Goal: Navigation & Orientation: Find specific page/section

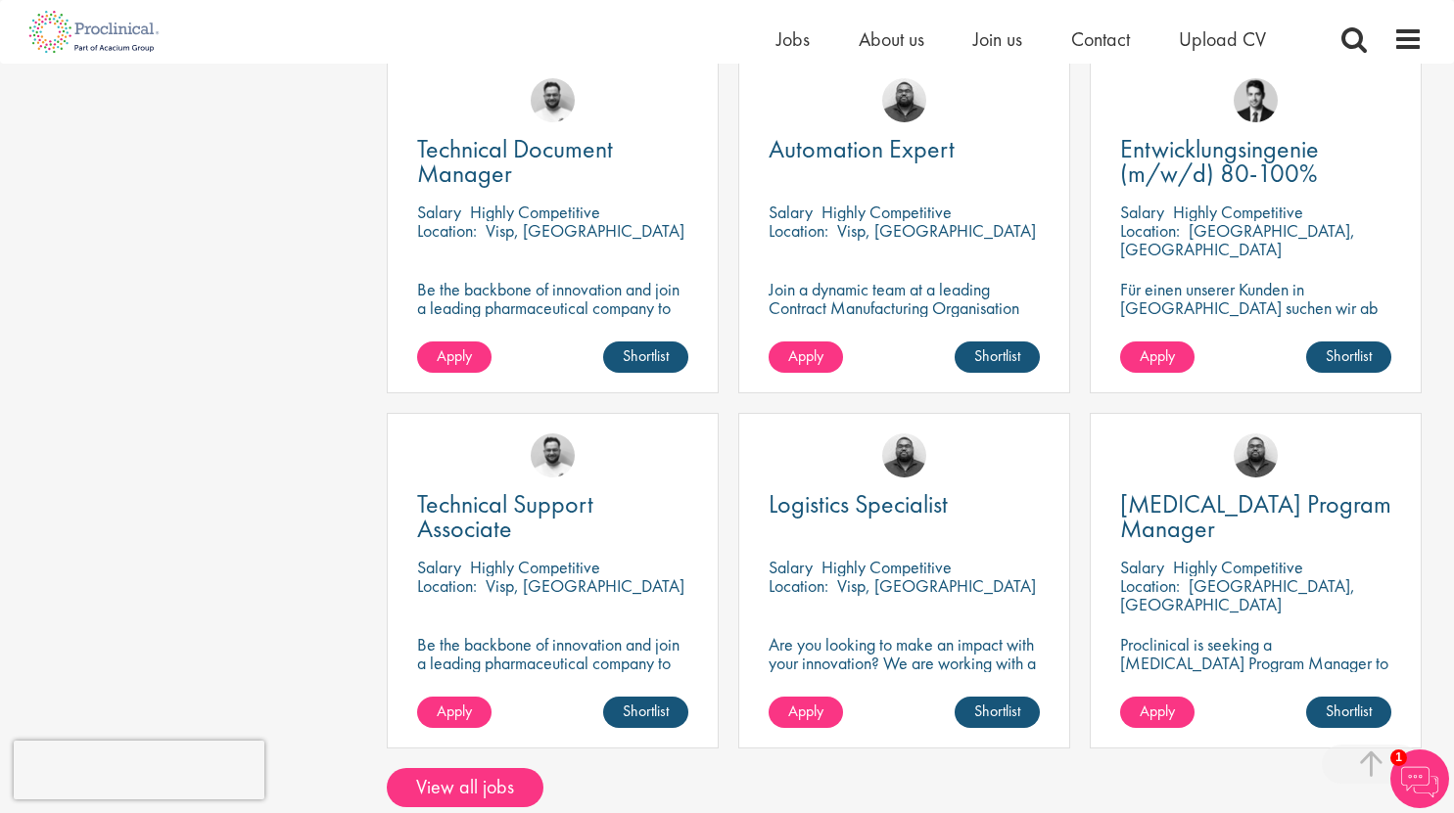
scroll to position [1664, 0]
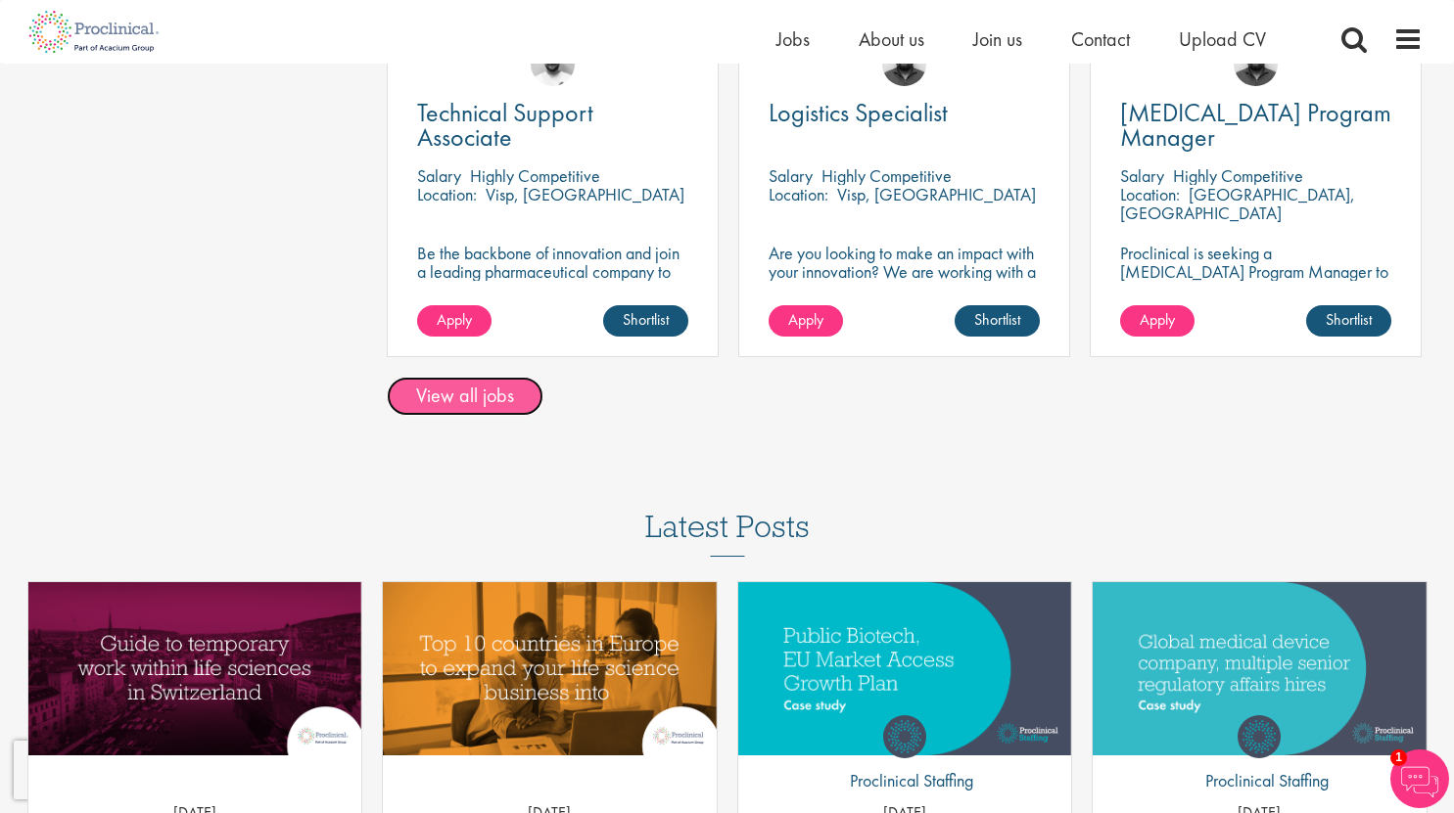
click at [473, 377] on link "View all jobs" at bounding box center [465, 396] width 157 height 39
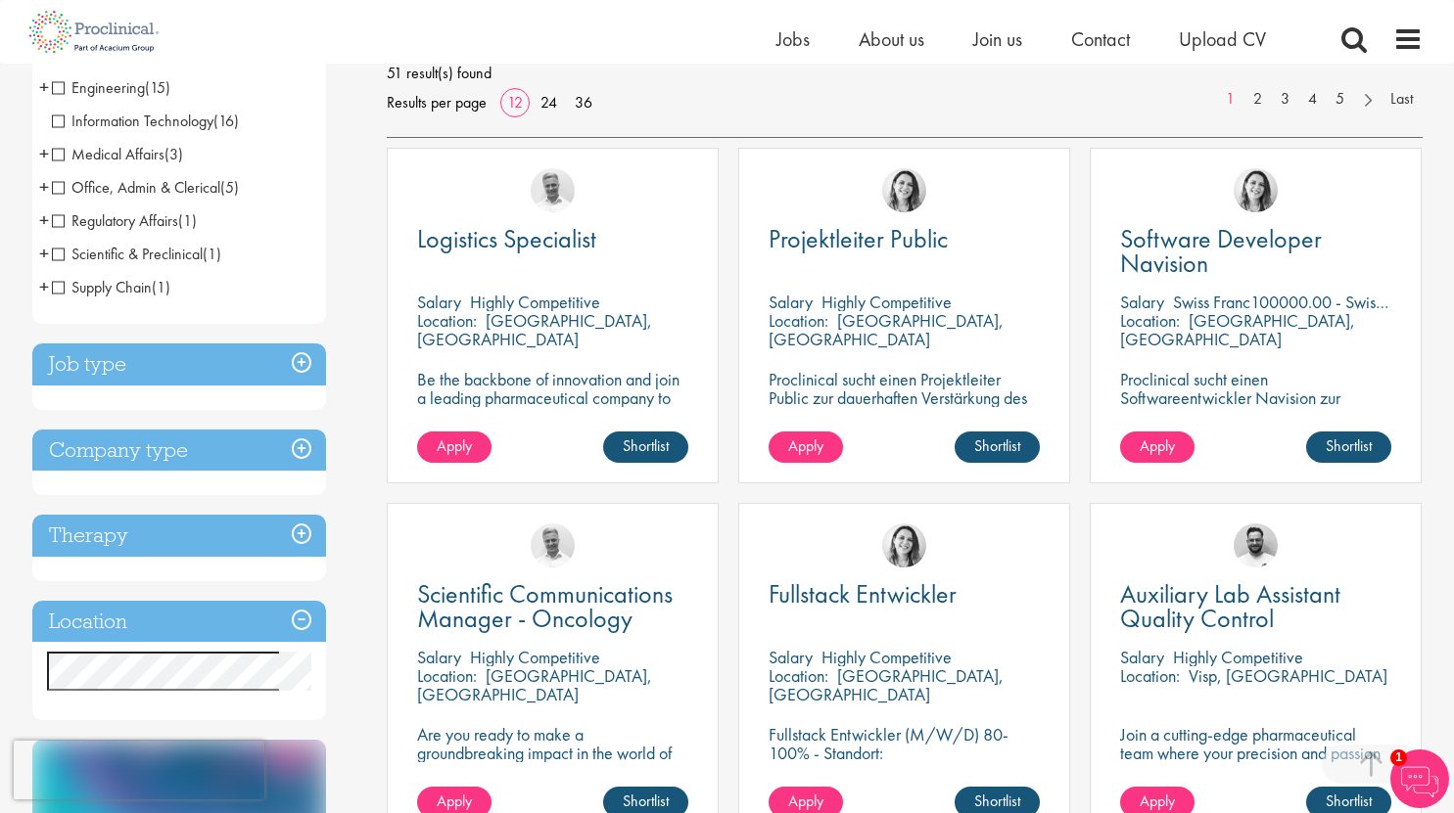
scroll to position [392, 0]
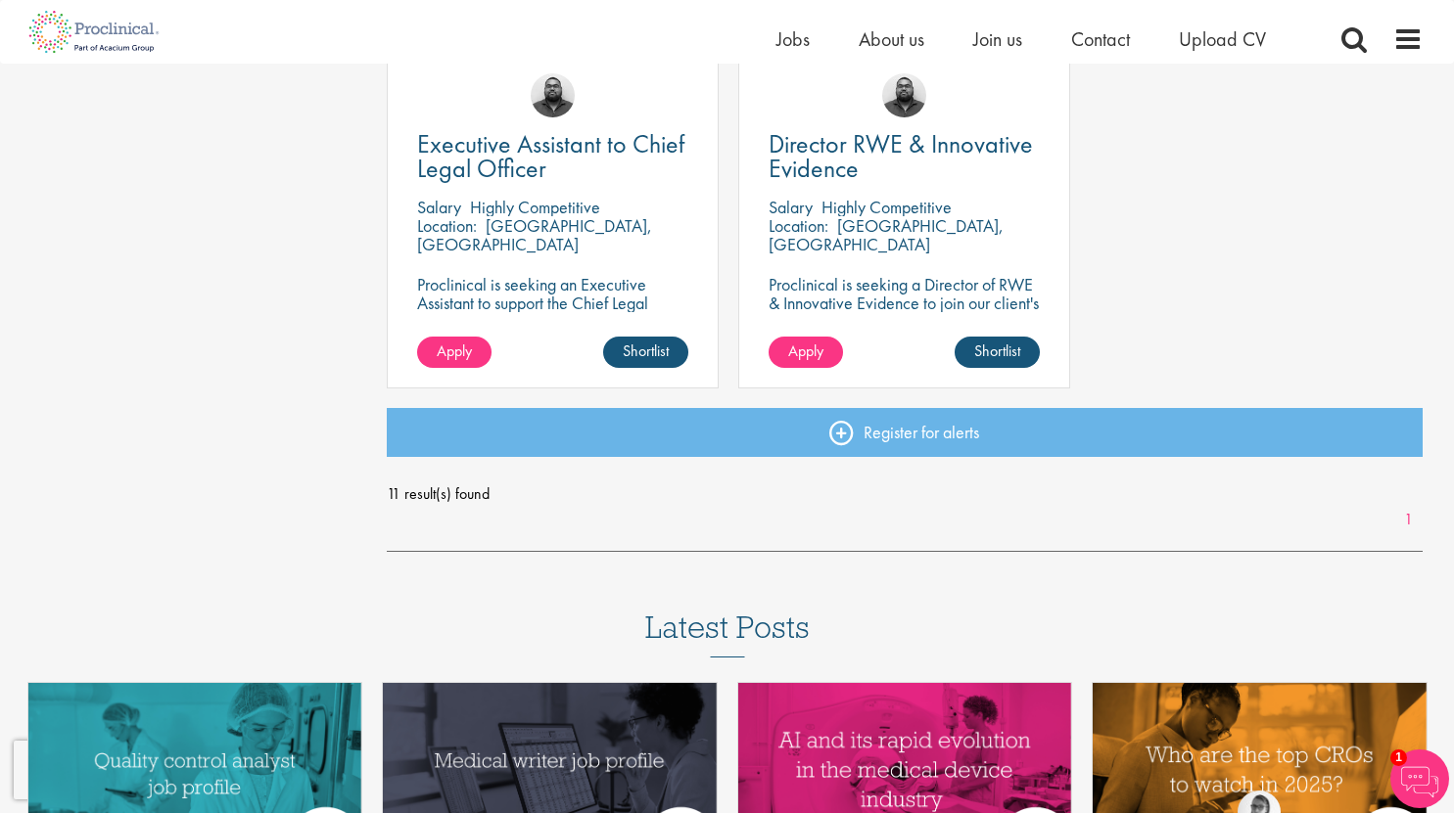
scroll to position [1468, 0]
